Goal: Find specific page/section: Find specific page/section

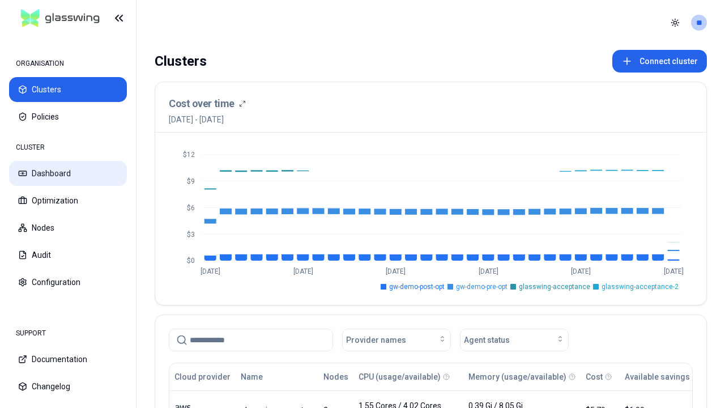
click at [68, 173] on button "Dashboard" at bounding box center [68, 173] width 118 height 25
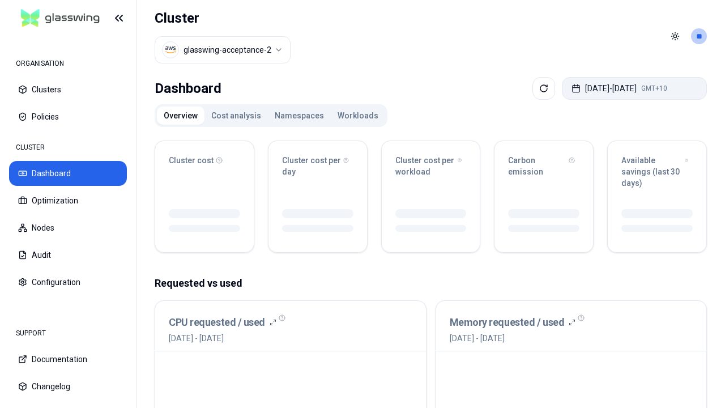
click at [626, 88] on button "Sep 22, 2025 - Sep 29, 2025 GMT+10" at bounding box center [634, 88] width 145 height 23
